Goal: Navigation & Orientation: Find specific page/section

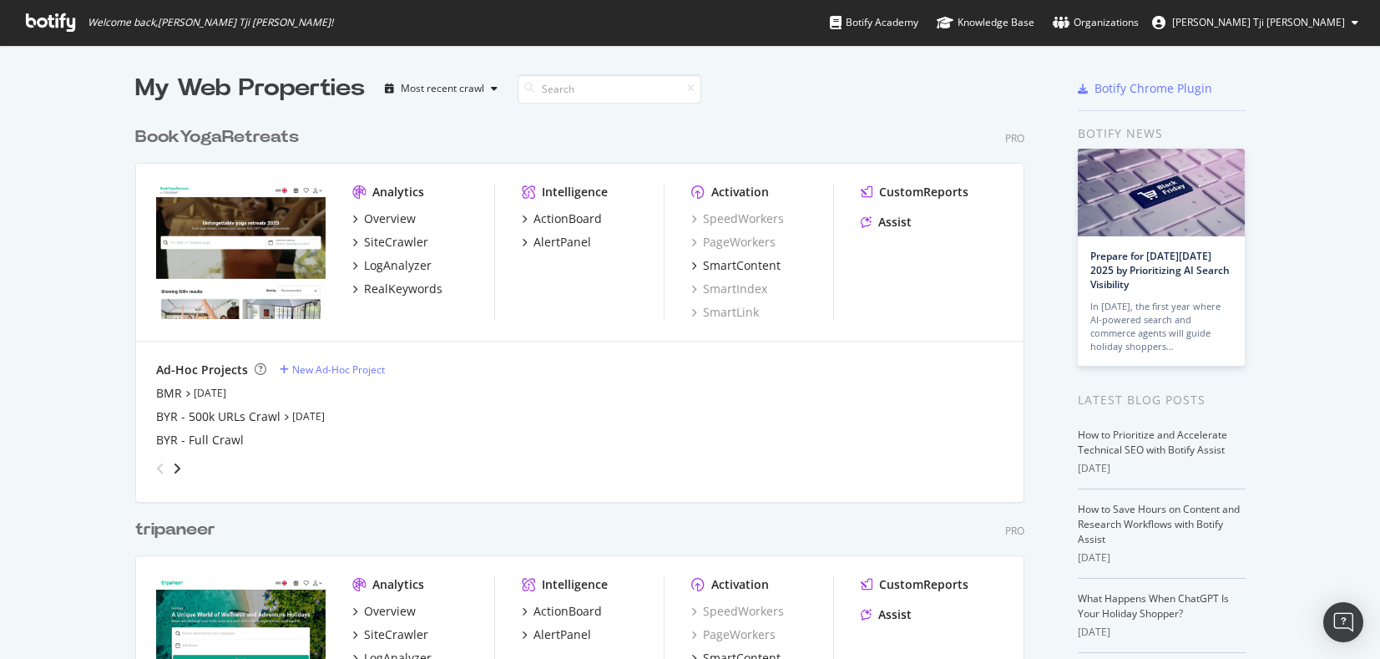
scroll to position [204, 0]
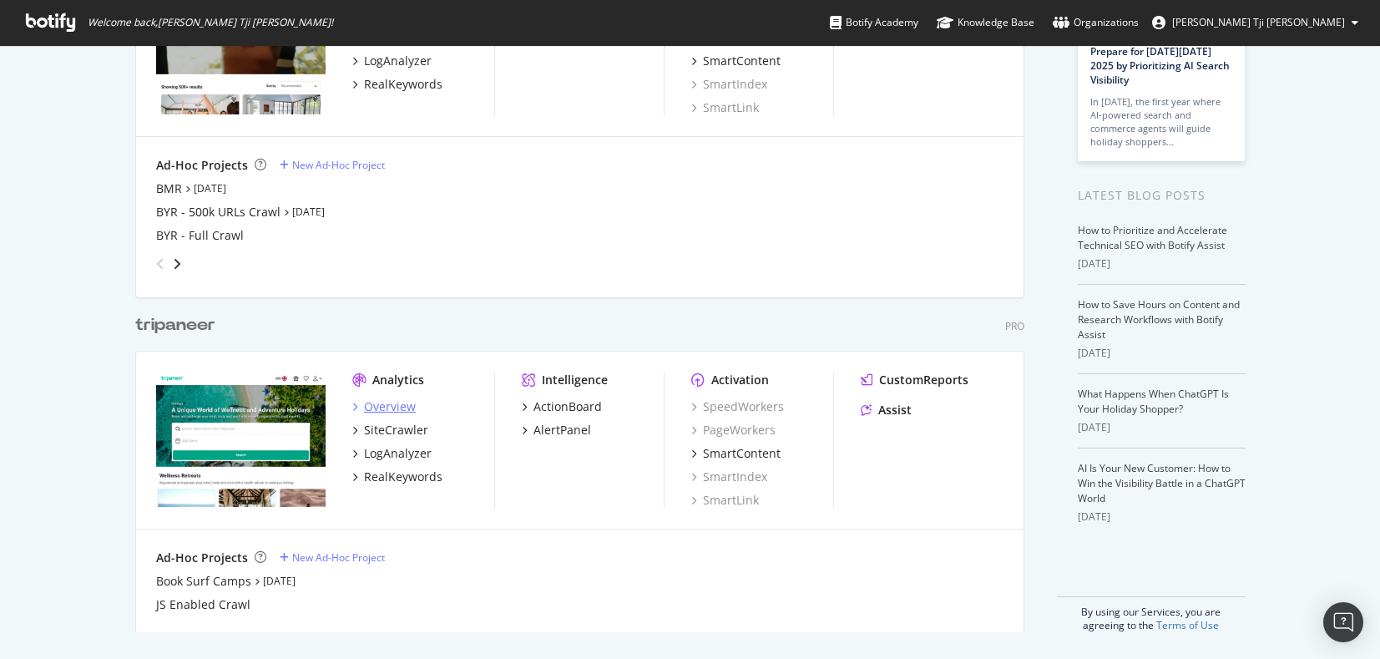
click at [388, 411] on div "Overview" at bounding box center [390, 406] width 52 height 17
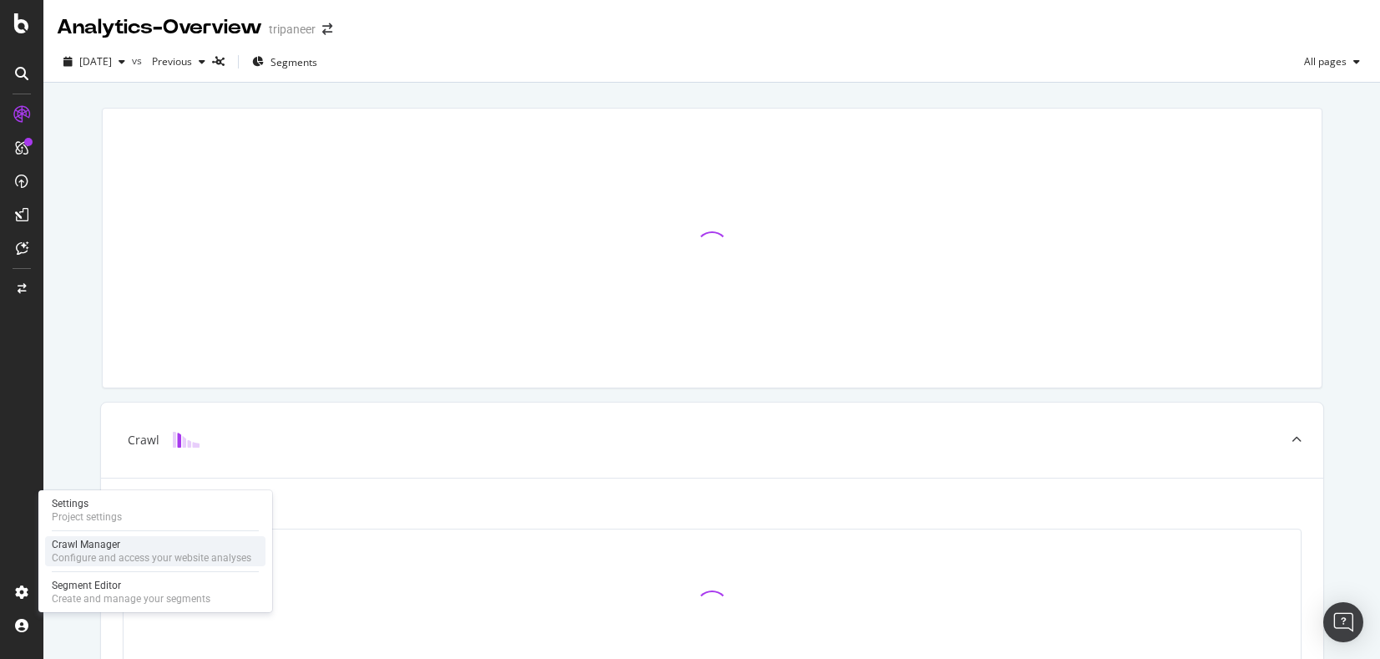
click at [99, 550] on div "Crawl Manager" at bounding box center [151, 543] width 199 height 13
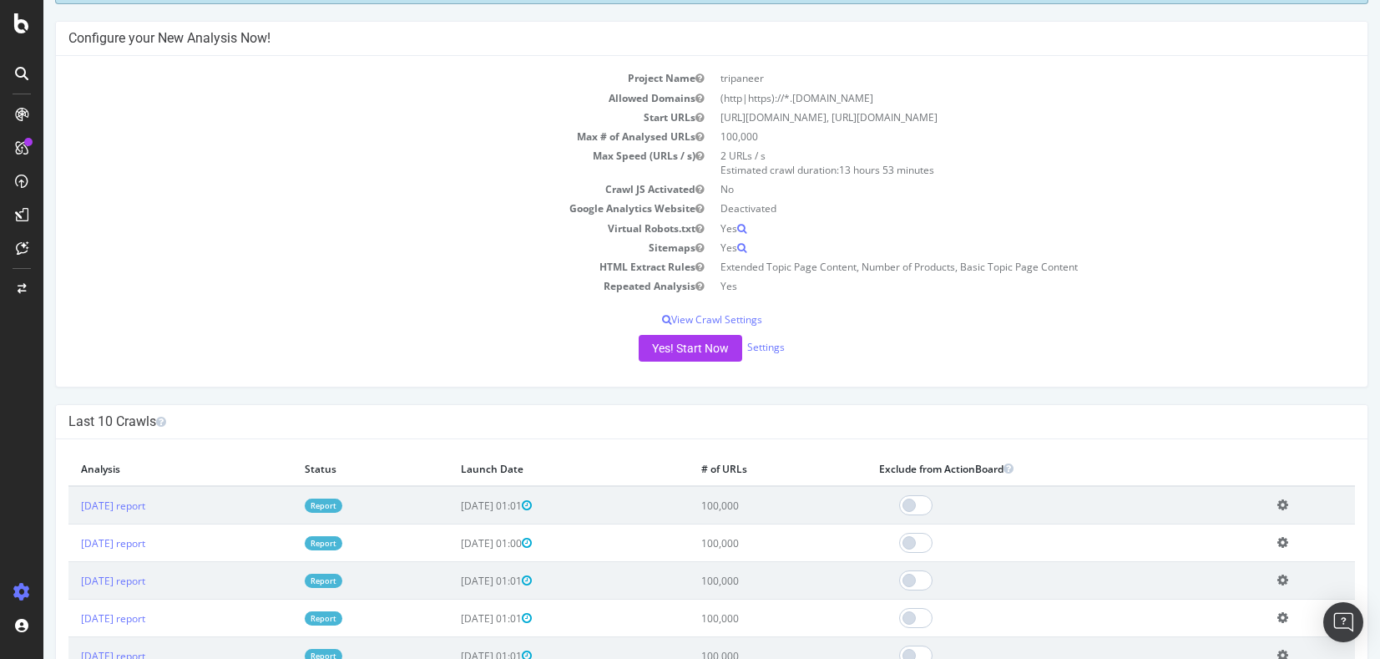
scroll to position [130, 0]
